Goal: Find specific page/section: Find specific page/section

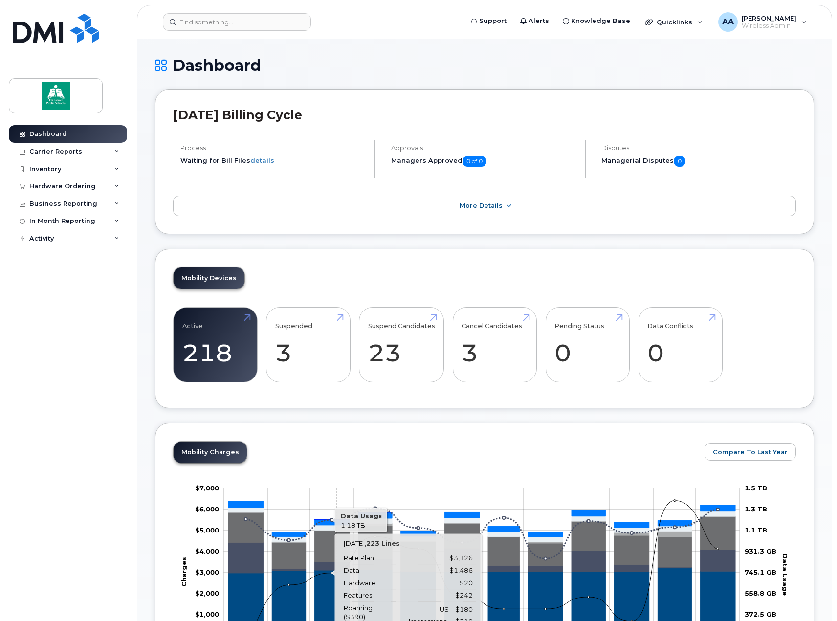
scroll to position [538, 0]
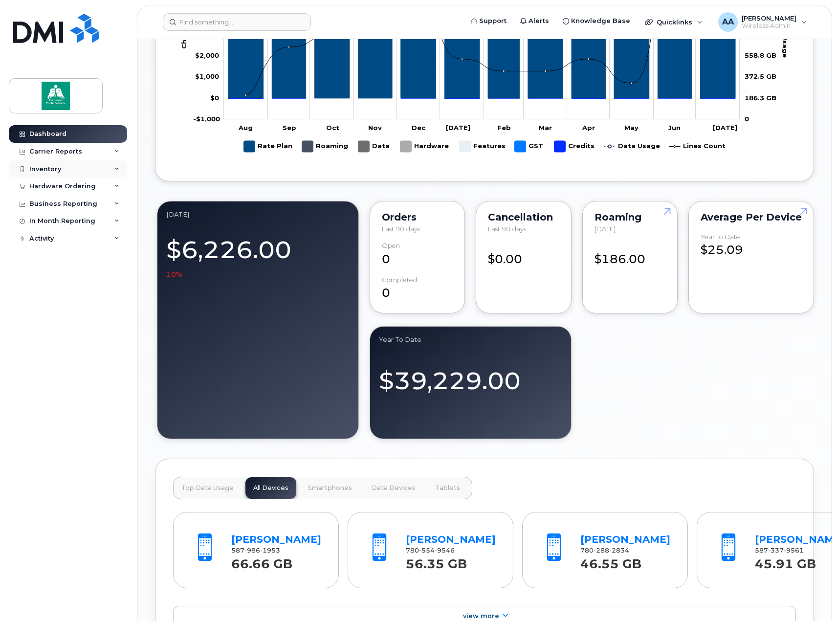
click at [65, 171] on div "Inventory" at bounding box center [68, 169] width 118 height 18
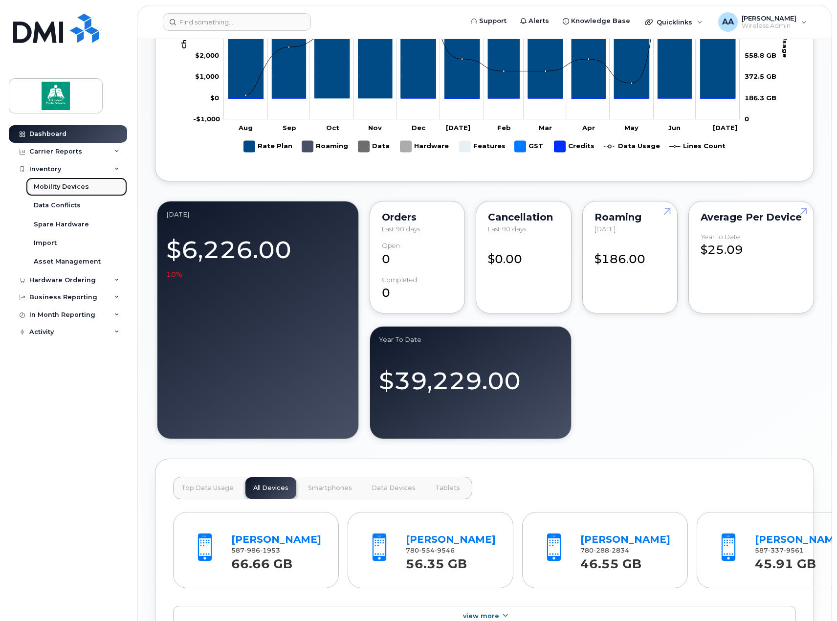
click at [63, 187] on div "Mobility Devices" at bounding box center [61, 186] width 55 height 9
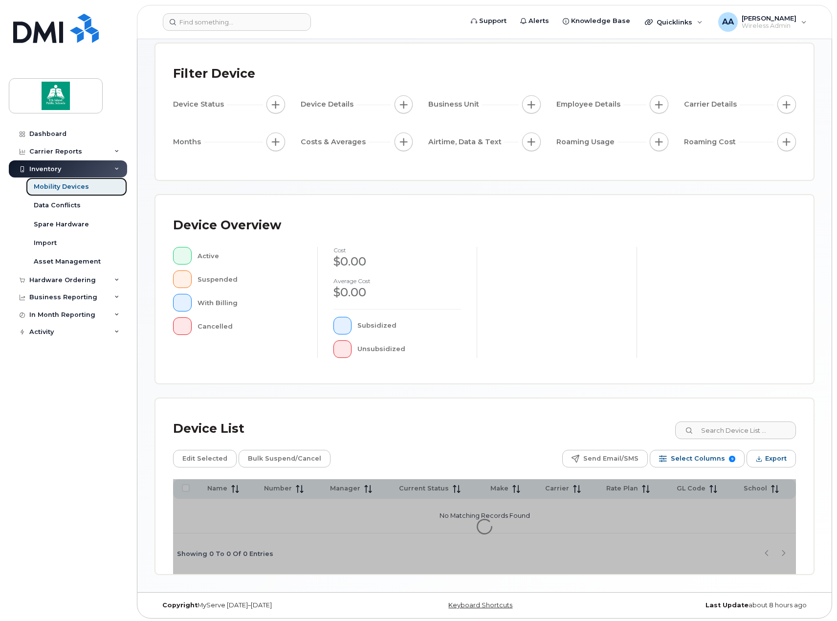
scroll to position [51, 0]
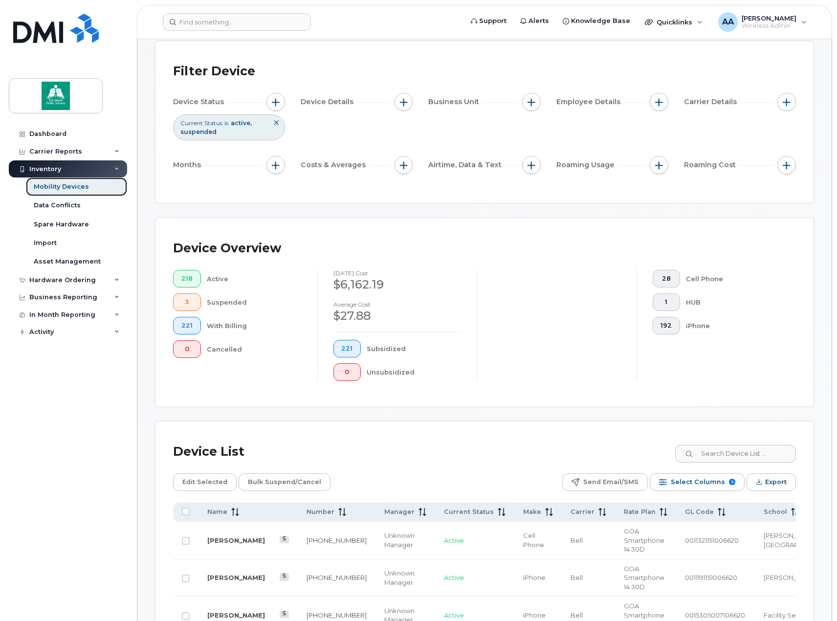
scroll to position [149, 0]
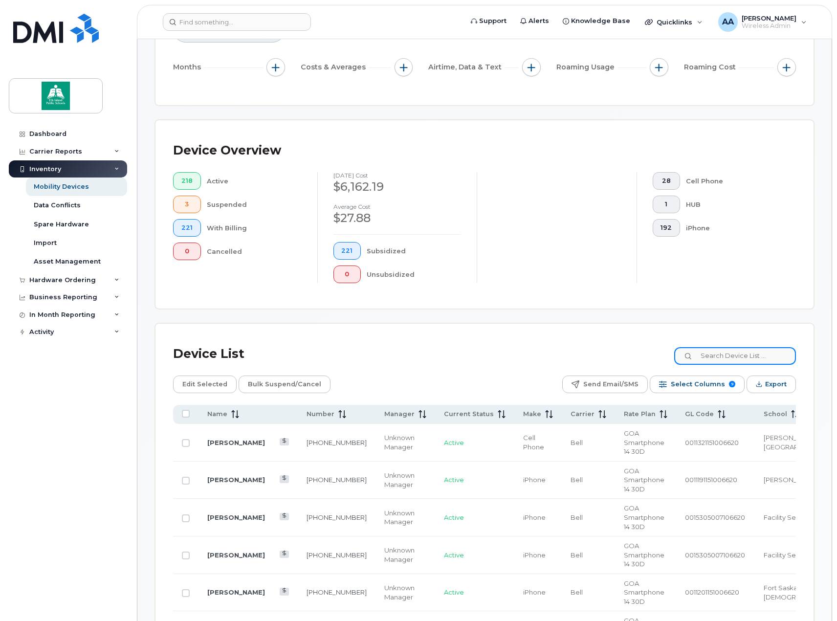
click at [741, 357] on input at bounding box center [735, 356] width 122 height 18
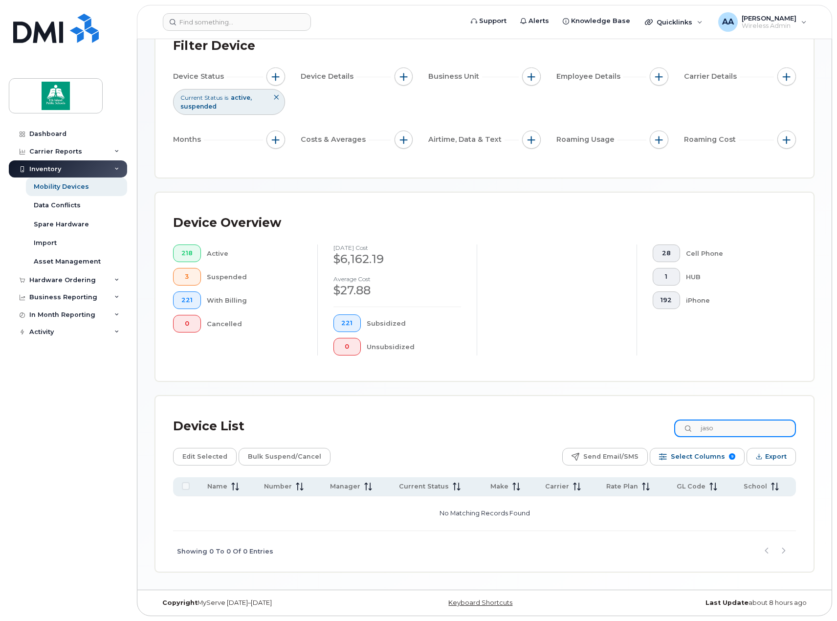
scroll to position [77, 0]
type input "j"
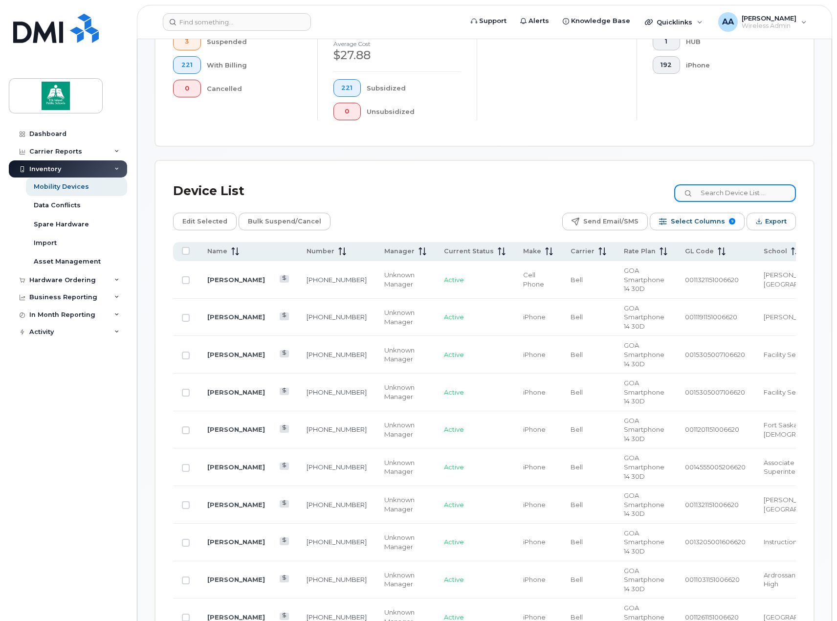
scroll to position [296, 0]
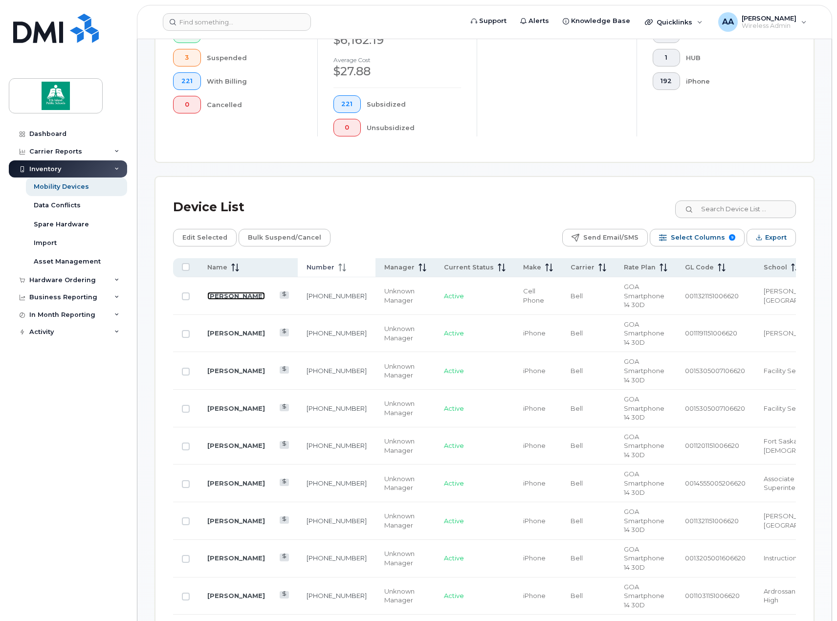
drag, startPoint x: 225, startPoint y: 292, endPoint x: 312, endPoint y: 268, distance: 89.9
click at [225, 292] on link "[PERSON_NAME]" at bounding box center [236, 296] width 58 height 8
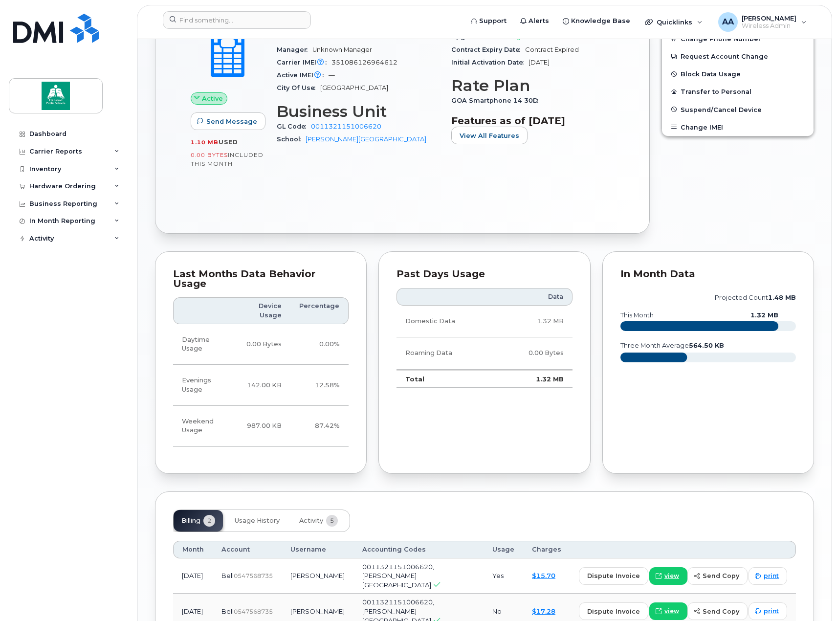
scroll to position [365, 0]
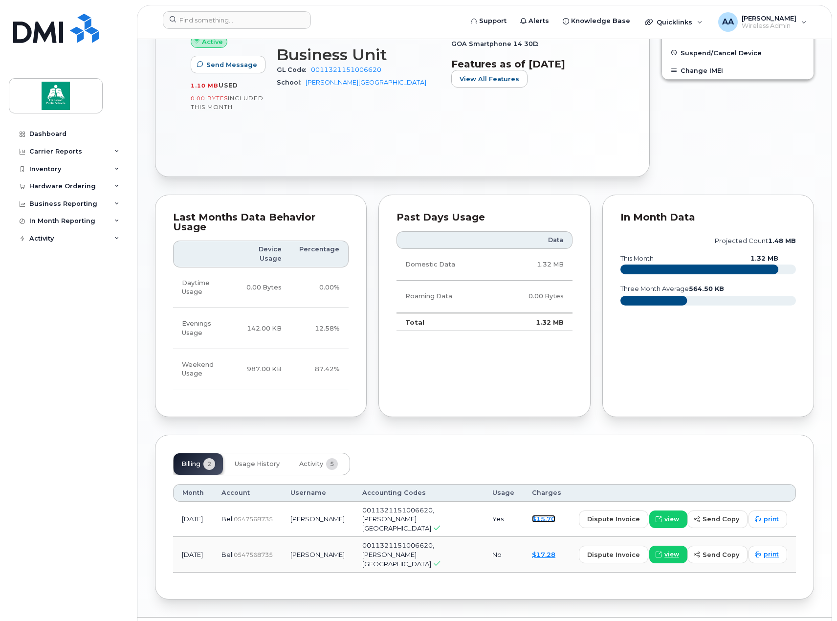
click at [553, 515] on link "$15.70" at bounding box center [543, 519] width 23 height 8
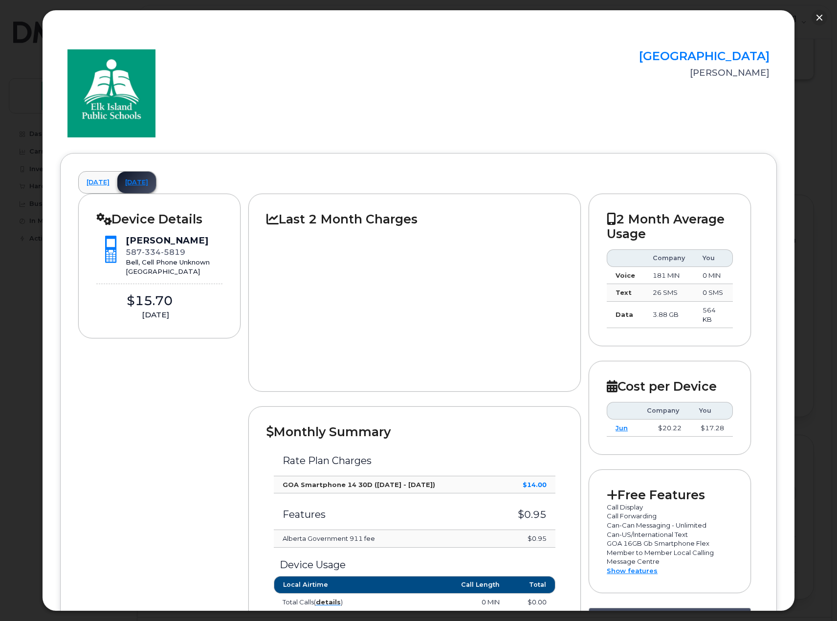
scroll to position [0, 0]
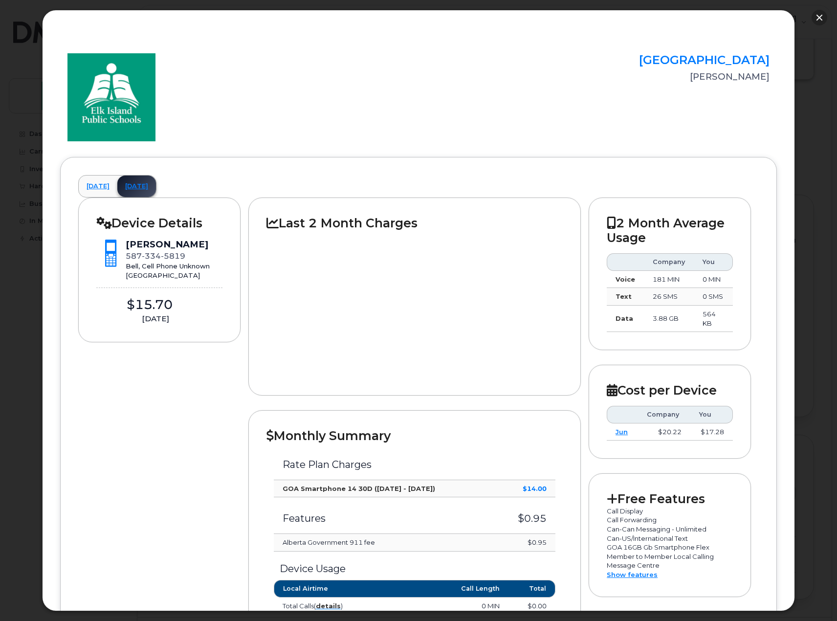
click at [816, 17] on button "button" at bounding box center [819, 18] width 16 height 16
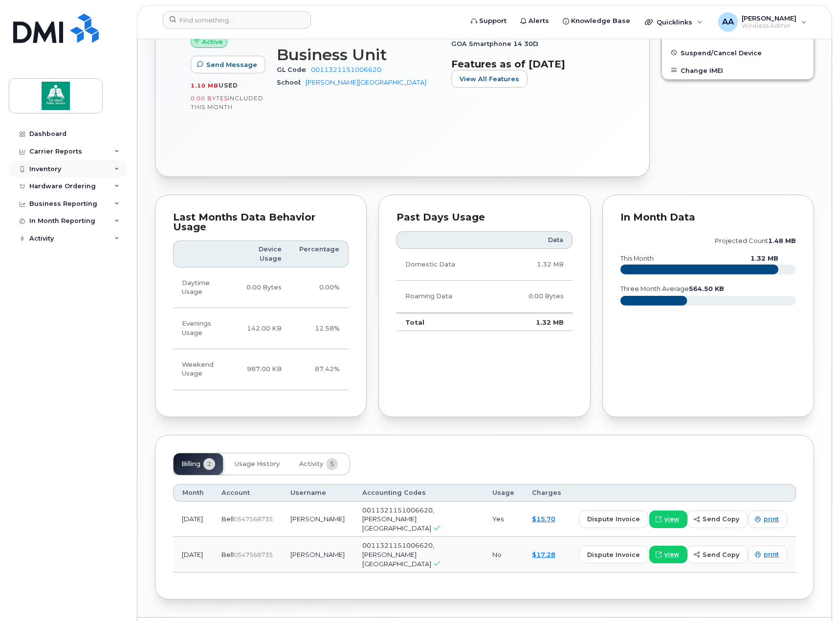
click at [63, 172] on div "Inventory" at bounding box center [68, 169] width 118 height 18
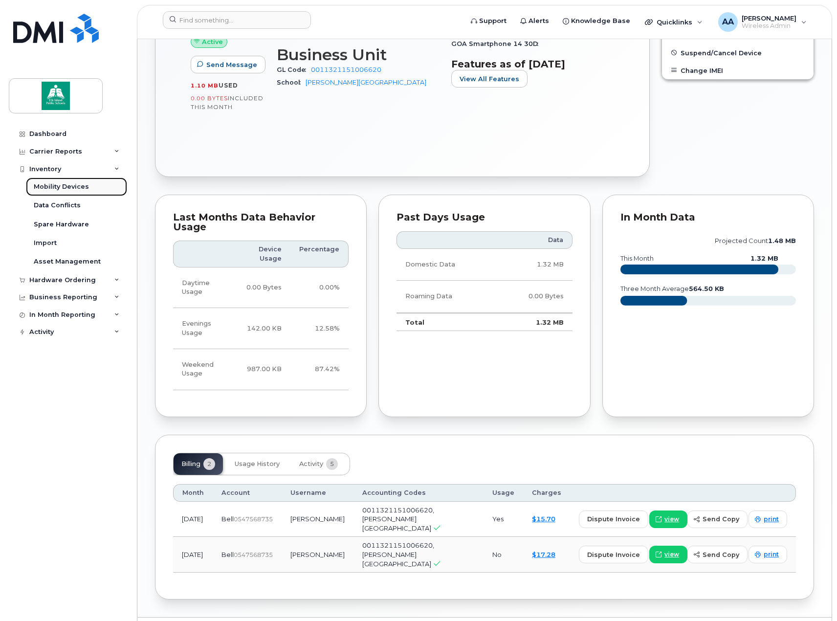
click at [66, 193] on link "Mobility Devices" at bounding box center [76, 186] width 101 height 19
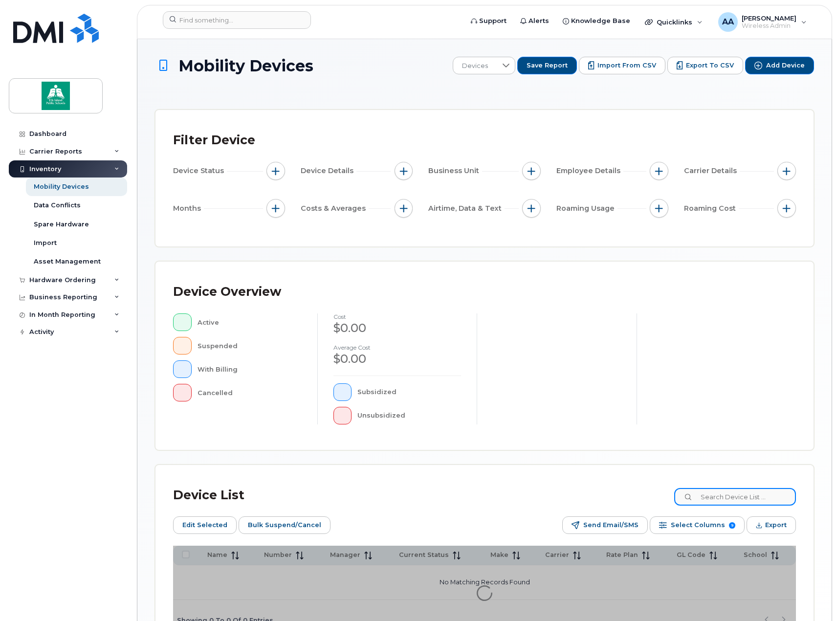
click at [730, 495] on input at bounding box center [735, 497] width 122 height 18
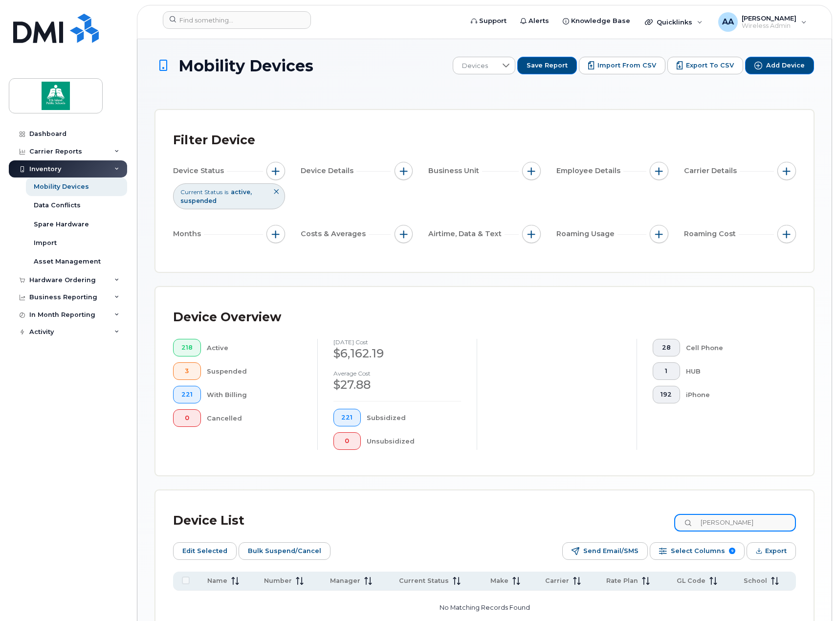
type input "J"
click at [740, 518] on input "780" at bounding box center [735, 523] width 122 height 18
type input "7809827875"
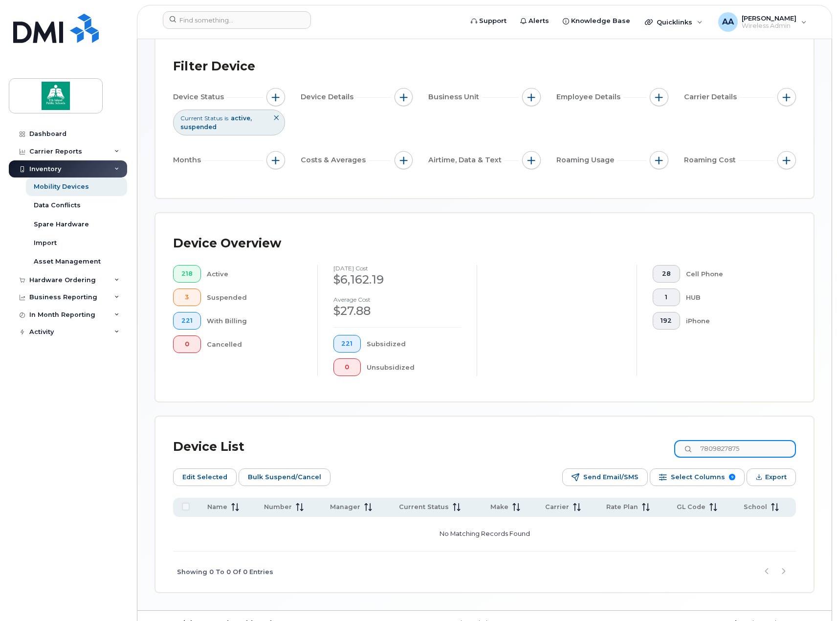
scroll to position [94, 0]
